Goal: Information Seeking & Learning: Get advice/opinions

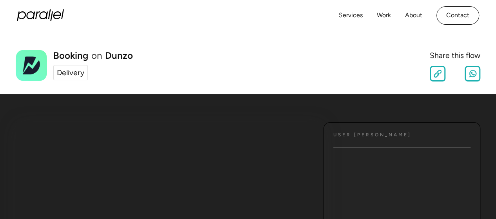
click at [72, 71] on div "Delivery" at bounding box center [70, 72] width 27 height 11
click at [340, 20] on link "Services" at bounding box center [351, 15] width 24 height 11
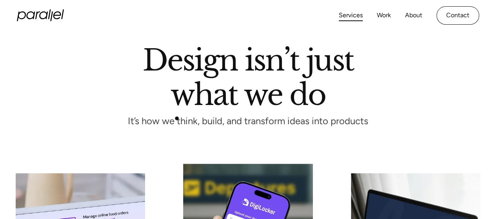
scroll to position [25, 0]
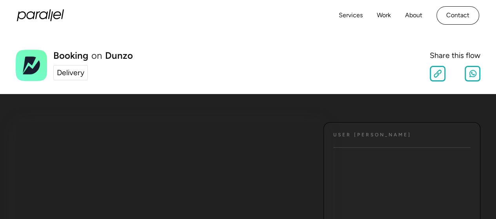
click at [78, 67] on div "Delivery" at bounding box center [70, 72] width 27 height 11
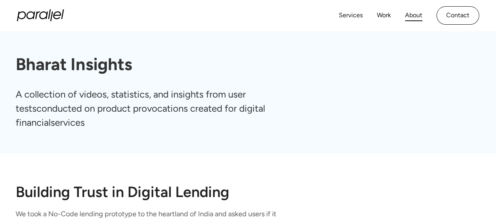
click at [409, 12] on link "About" at bounding box center [413, 15] width 17 height 11
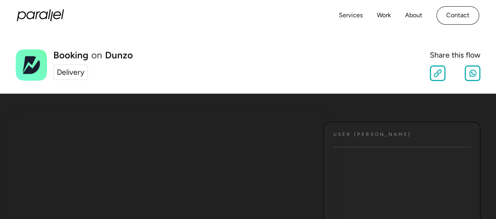
scroll to position [1, 0]
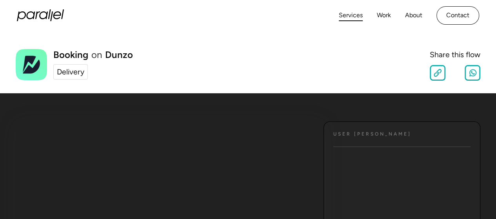
click at [353, 15] on link "Services" at bounding box center [351, 15] width 24 height 11
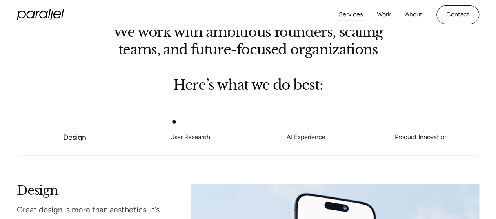
scroll to position [570, 0]
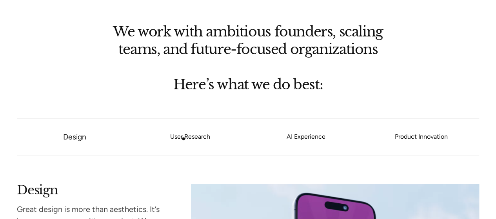
click at [183, 139] on link "User Research" at bounding box center [190, 137] width 116 height 5
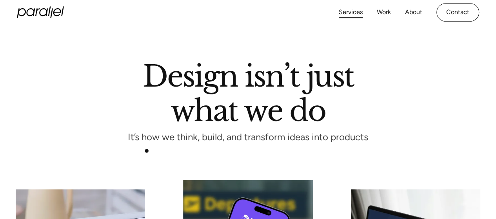
scroll to position [0, 0]
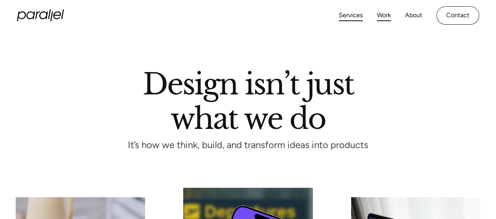
click at [383, 14] on link "Work" at bounding box center [384, 15] width 14 height 11
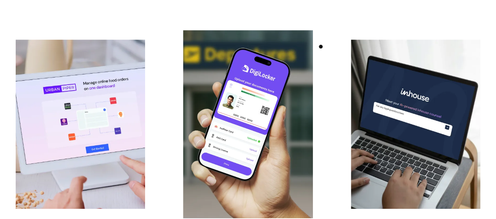
scroll to position [158, 0]
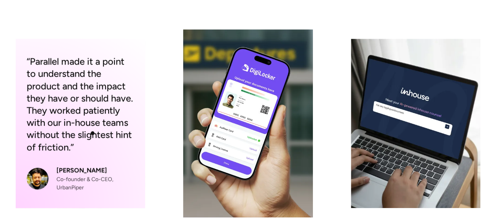
click at [92, 133] on div "“Parallel made it a point to understand the product and the impact they have or…" at bounding box center [80, 104] width 107 height 98
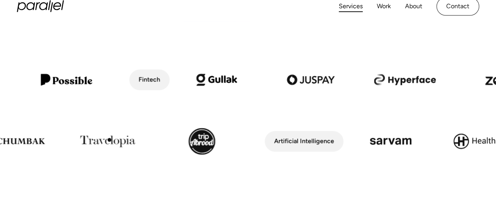
scroll to position [354, 0]
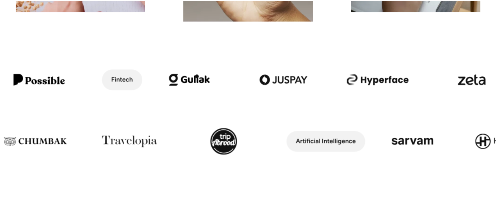
click at [197, 76] on img at bounding box center [189, 80] width 94 height 54
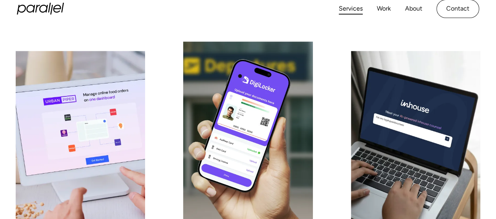
scroll to position [0, 0]
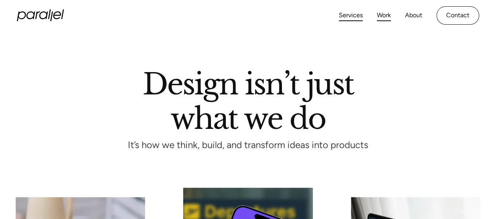
click at [380, 16] on link "Work" at bounding box center [384, 15] width 14 height 11
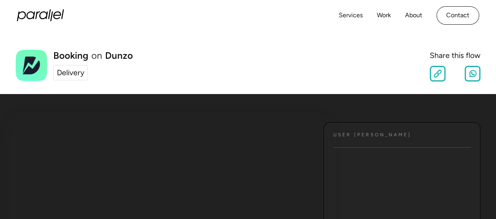
click at [74, 74] on div "Delivery" at bounding box center [70, 72] width 27 height 11
click at [120, 56] on link "Dunzo" at bounding box center [119, 55] width 28 height 9
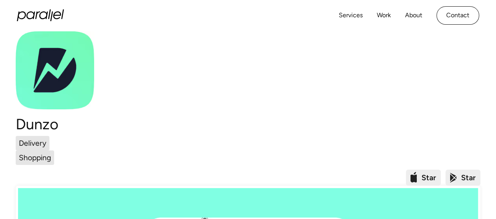
click at [37, 161] on div "Shopping" at bounding box center [35, 157] width 32 height 11
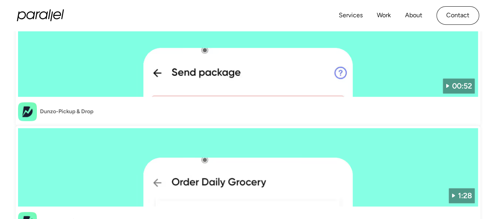
scroll to position [168, 0]
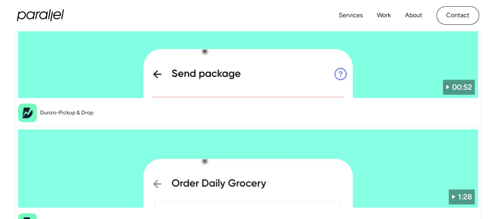
click at [222, 182] on img at bounding box center [248, 168] width 460 height 78
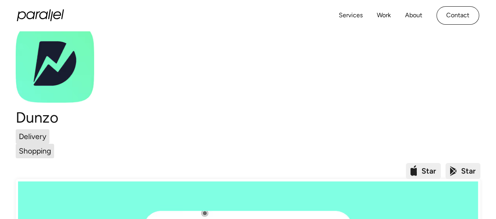
scroll to position [0, 0]
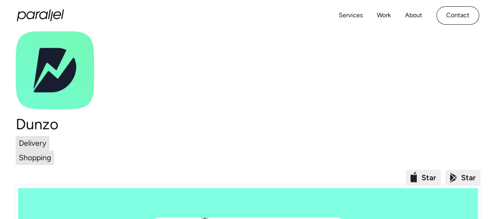
click at [43, 93] on img at bounding box center [55, 70] width 78 height 78
click at [30, 130] on h1 "Dunzo" at bounding box center [248, 124] width 464 height 17
click at [27, 141] on div "Delivery" at bounding box center [32, 143] width 27 height 11
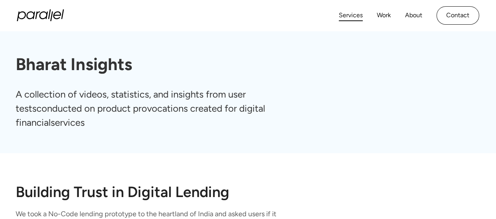
click at [357, 13] on link "Services" at bounding box center [351, 15] width 24 height 11
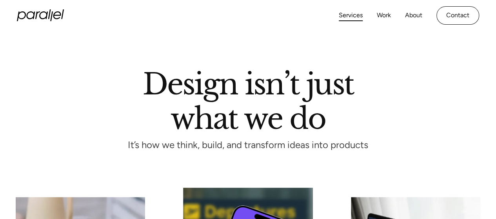
click at [389, 13] on link "Work" at bounding box center [384, 15] width 14 height 11
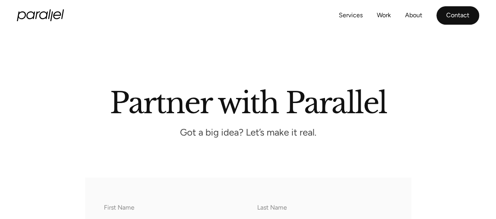
click at [452, 11] on link "Contact" at bounding box center [457, 15] width 43 height 18
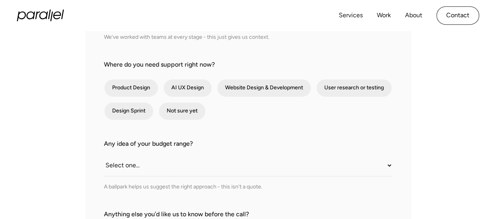
scroll to position [290, 0]
click at [218, 166] on select "Select one... Under $10K $10K–$25K $25K–$50K $50K+" at bounding box center [248, 166] width 288 height 22
select select "Under $10K"
click at [104, 155] on select "Select one... Under $10K $10K–$25K $25K–$50K $50K+" at bounding box center [248, 166] width 288 height 22
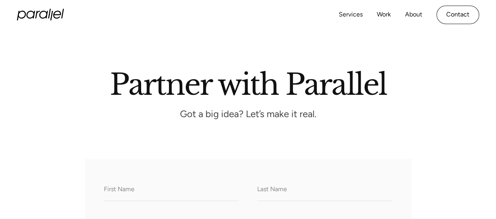
scroll to position [16, 0]
